Goal: Task Accomplishment & Management: Manage account settings

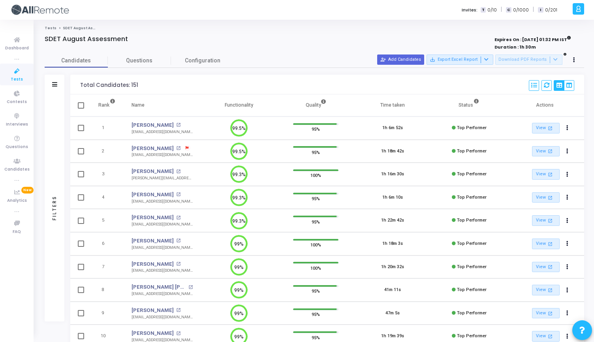
click at [19, 78] on span "Tests" at bounding box center [17, 79] width 12 height 7
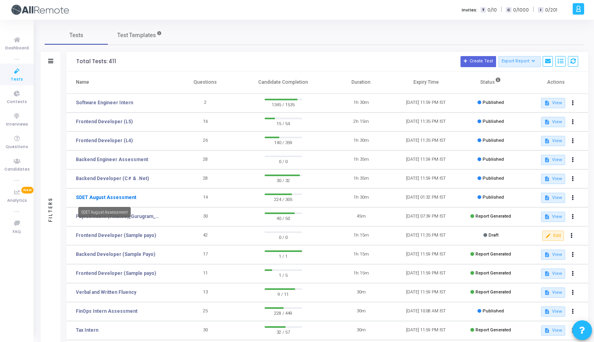
click at [101, 198] on link "SDET August Assessment" at bounding box center [106, 197] width 60 height 7
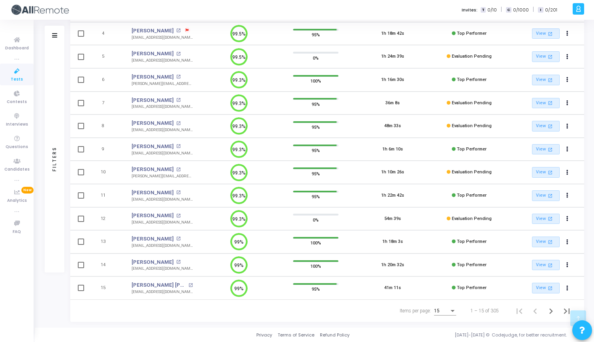
click at [447, 311] on div "15" at bounding box center [441, 312] width 15 height 6
click at [443, 308] on span "50" at bounding box center [446, 307] width 22 height 14
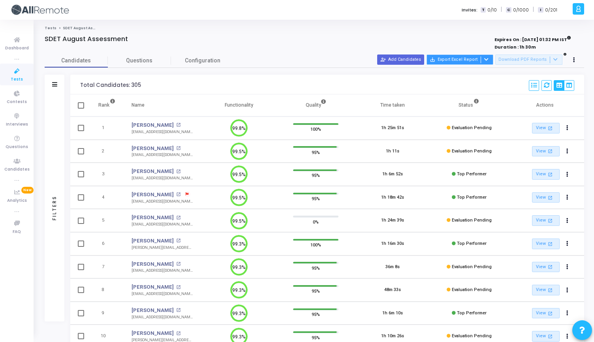
click at [489, 61] on icon at bounding box center [487, 59] width 4 height 4
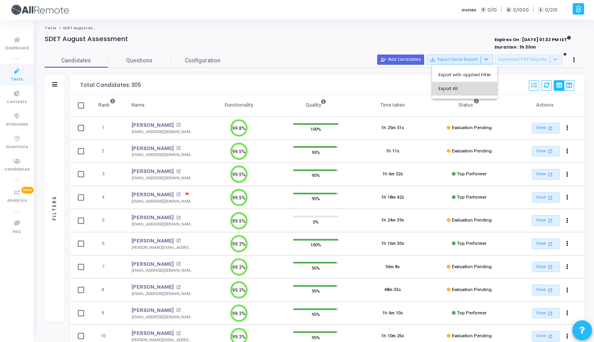
click at [470, 87] on button "Export All" at bounding box center [464, 89] width 65 height 14
